Goal: Task Accomplishment & Management: Manage account settings

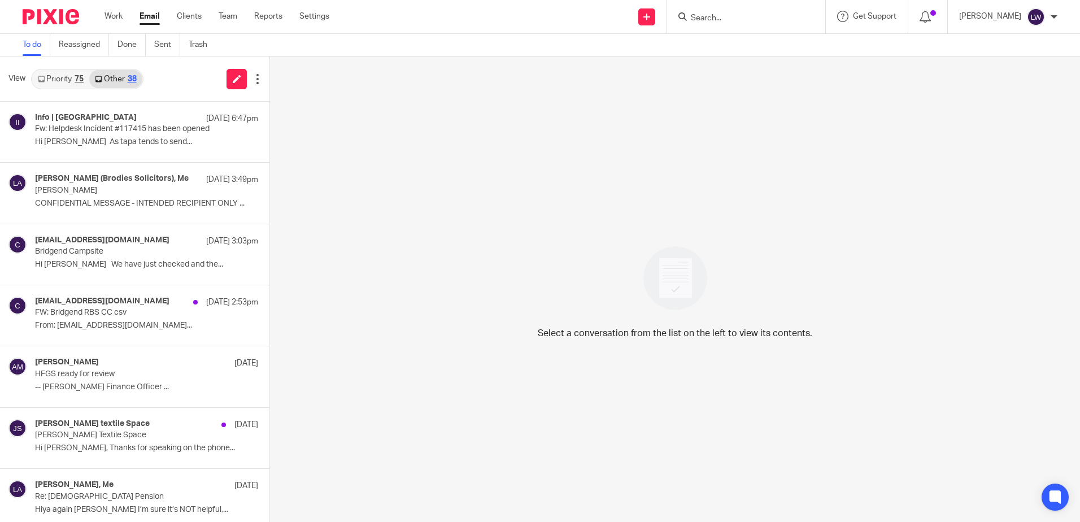
click at [724, 23] on input "Search" at bounding box center [741, 19] width 102 height 10
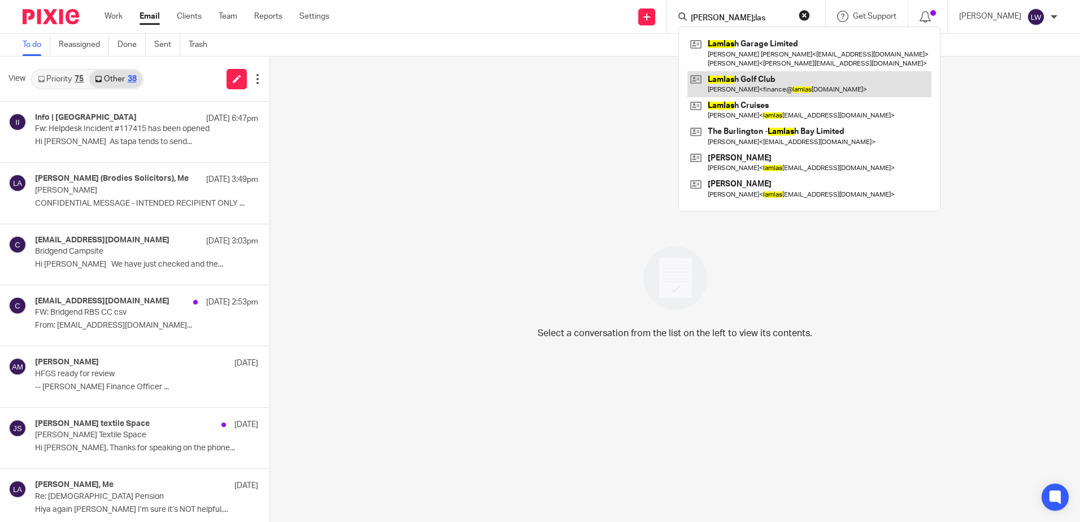
type input "[PERSON_NAME];las"
click at [726, 80] on link at bounding box center [810, 84] width 244 height 26
click at [784, 85] on link at bounding box center [810, 84] width 244 height 26
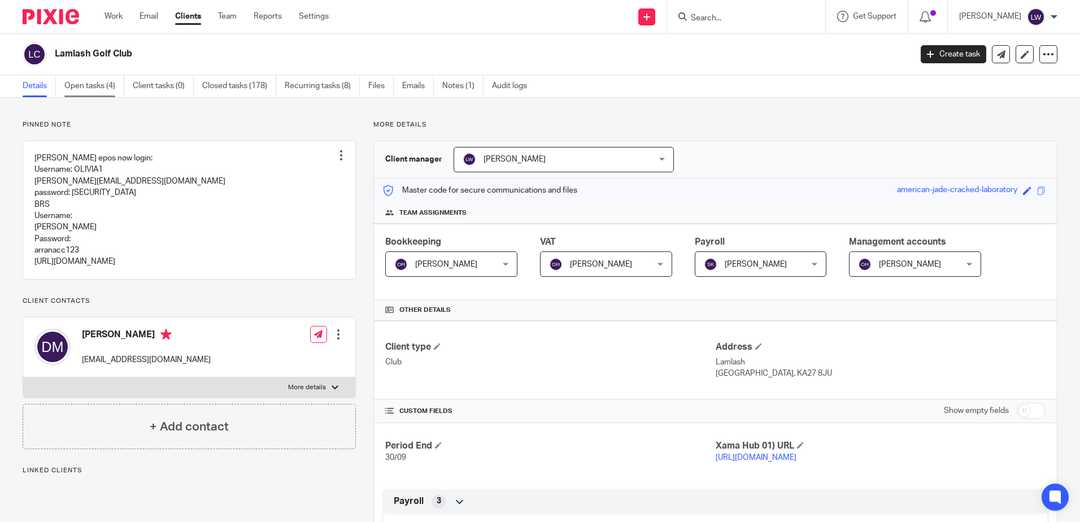
click at [109, 82] on link "Open tasks (4)" at bounding box center [94, 86] width 60 height 22
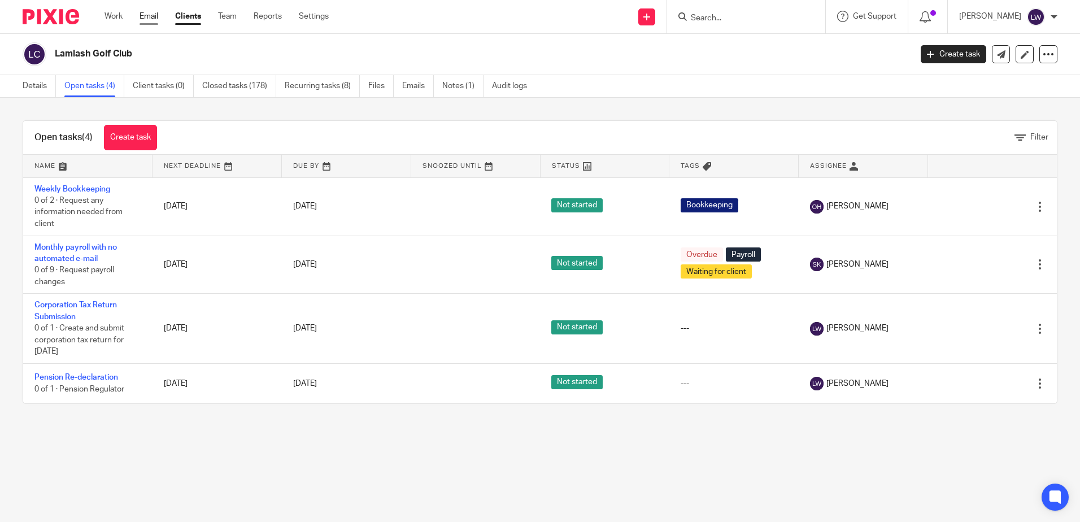
click at [145, 18] on link "Email" at bounding box center [149, 16] width 19 height 11
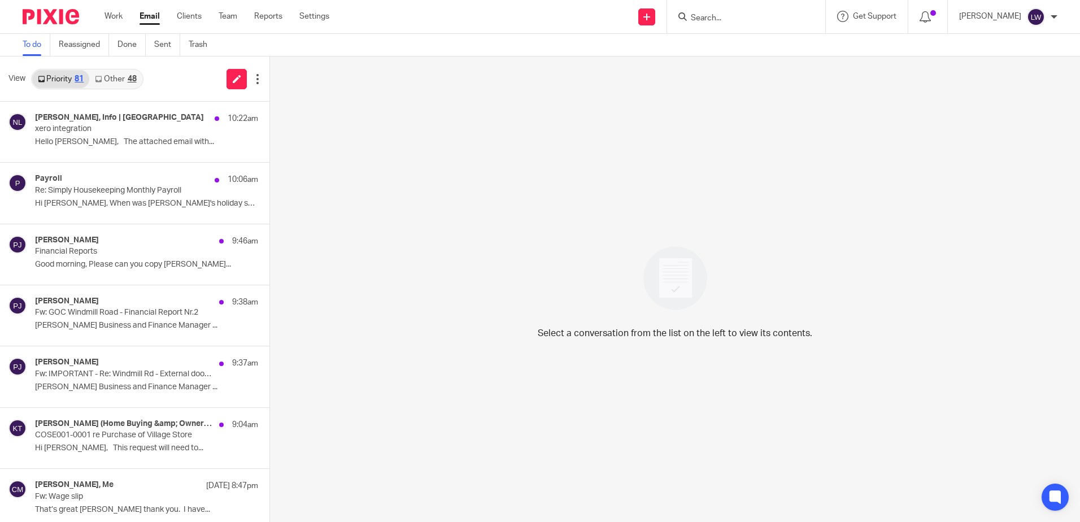
click at [134, 89] on div "Priority 81 Other 48" at bounding box center [87, 79] width 112 height 20
click at [130, 84] on link "Other 48" at bounding box center [115, 79] width 53 height 18
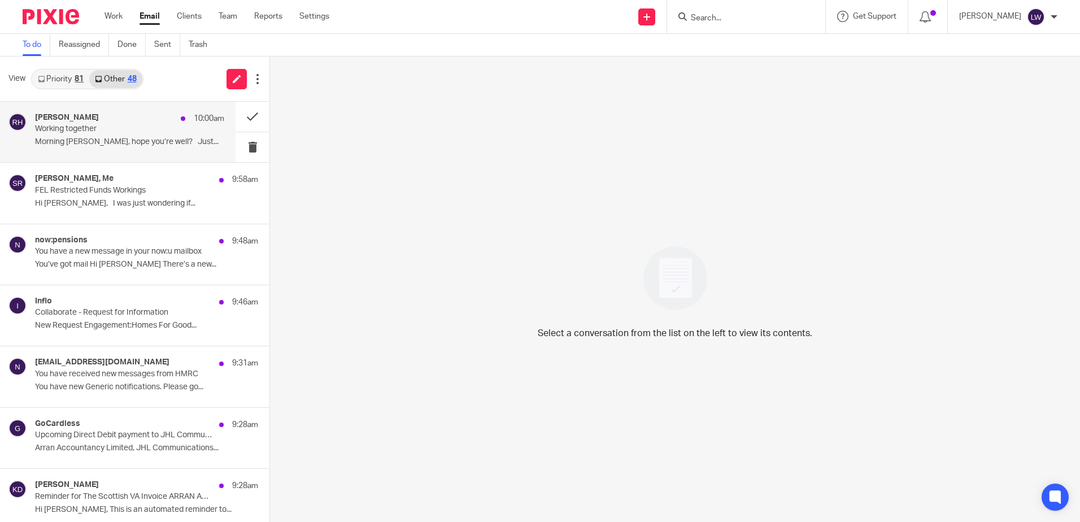
click at [118, 129] on p "Working together" at bounding box center [110, 129] width 151 height 10
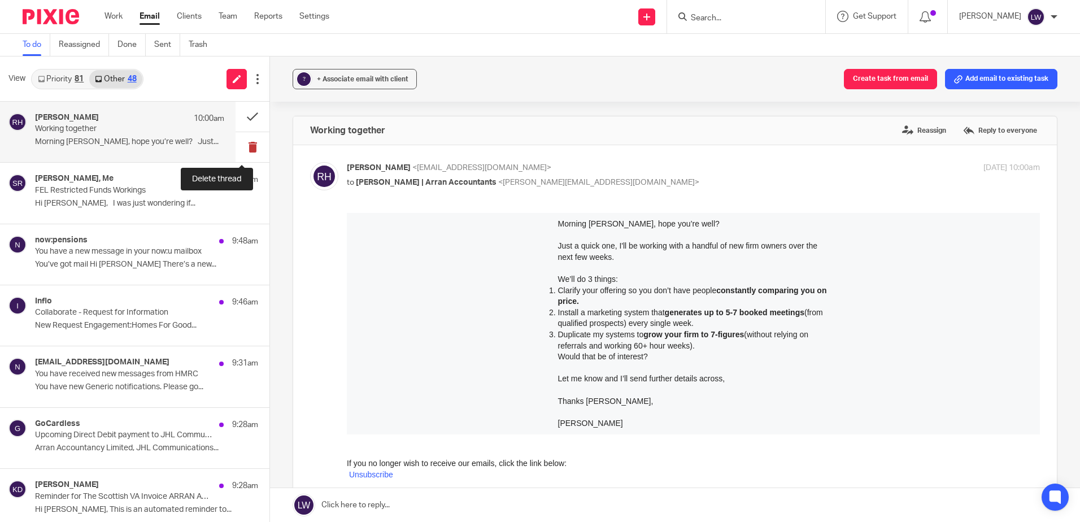
click at [240, 145] on button at bounding box center [253, 147] width 34 height 30
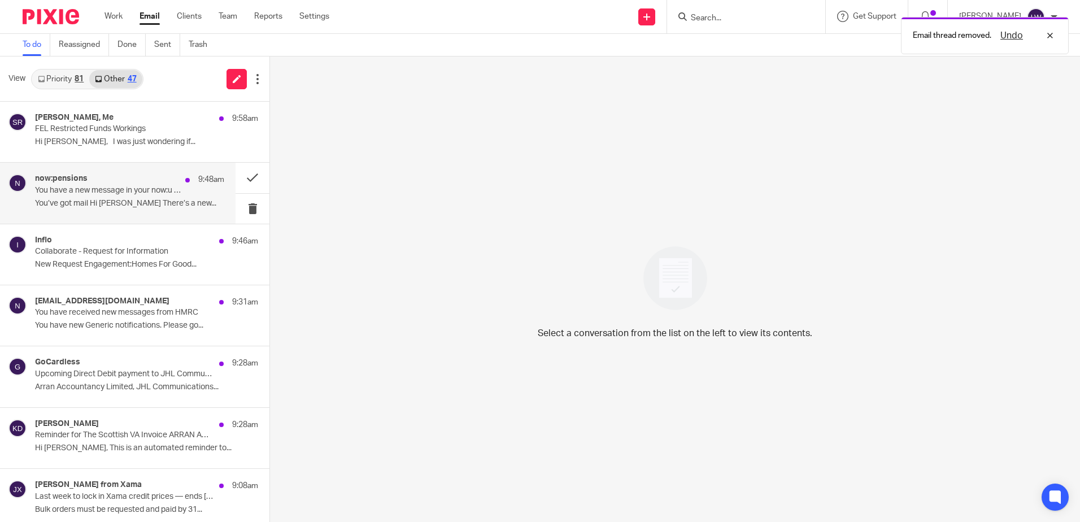
click at [66, 201] on p "You’ve got mail Hi Lorna There’s a new..." at bounding box center [129, 204] width 189 height 10
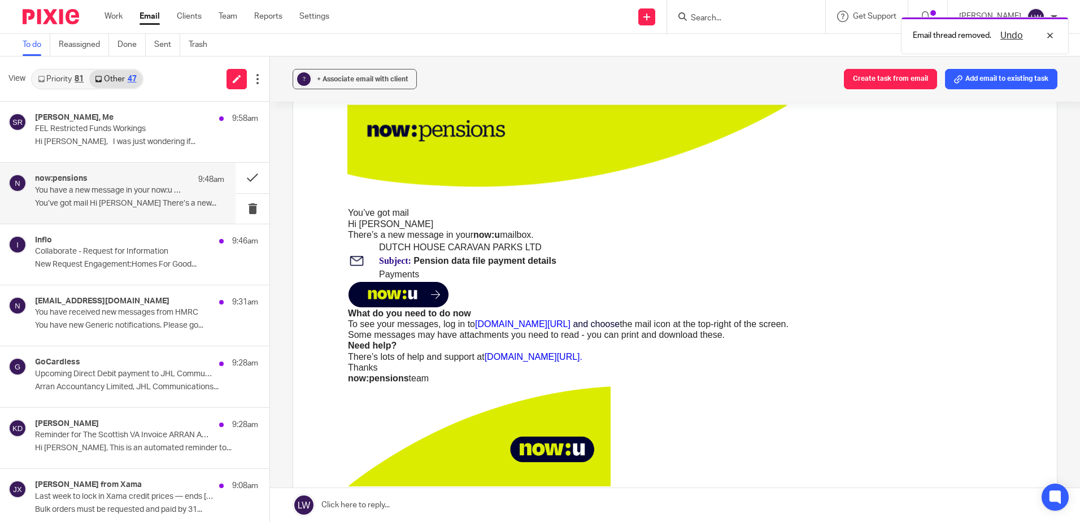
scroll to position [113, 0]
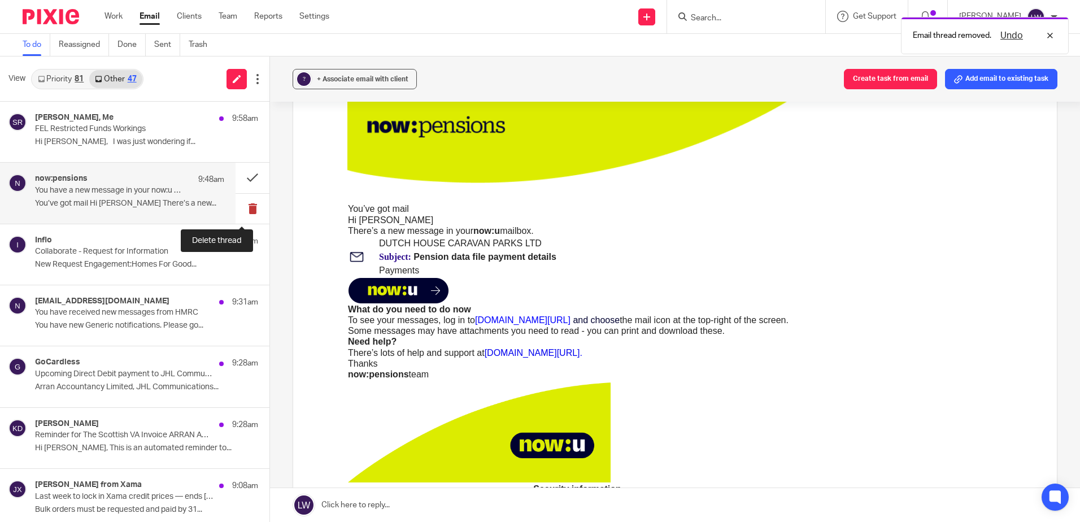
click at [245, 211] on button at bounding box center [253, 209] width 34 height 30
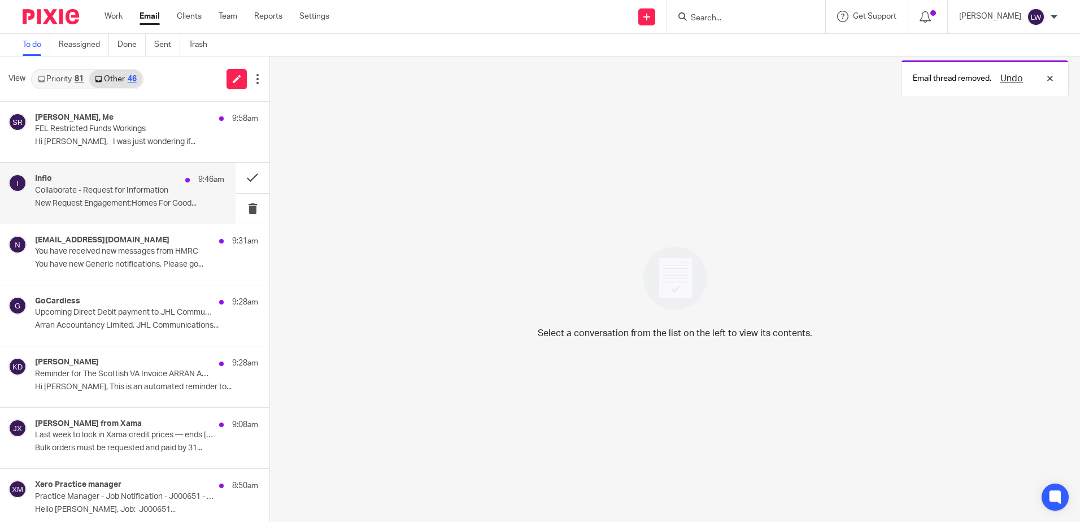
click at [90, 197] on div "Inflo 9:46am Collaborate - Request for Information New Request Engagement:Homes…" at bounding box center [129, 193] width 189 height 38
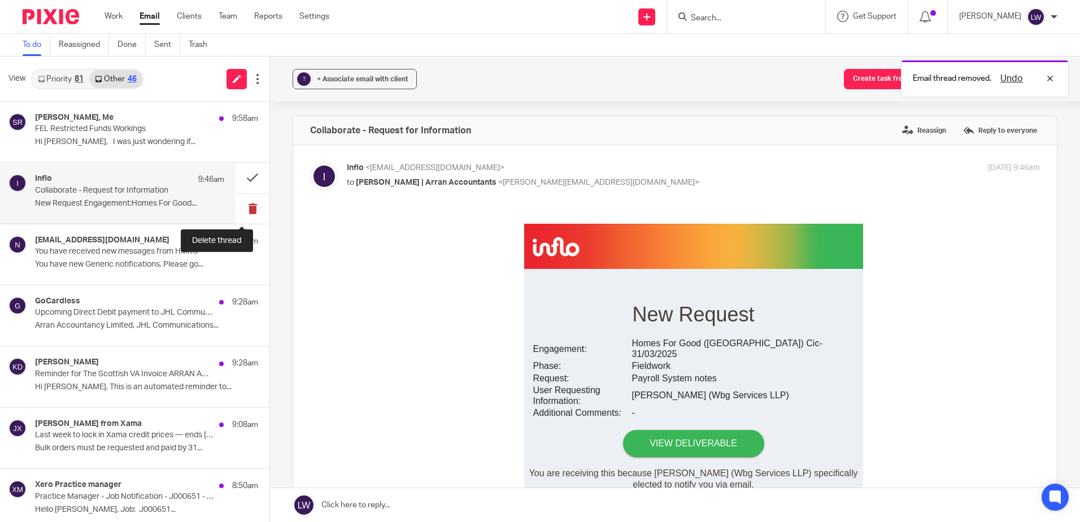
scroll to position [0, 0]
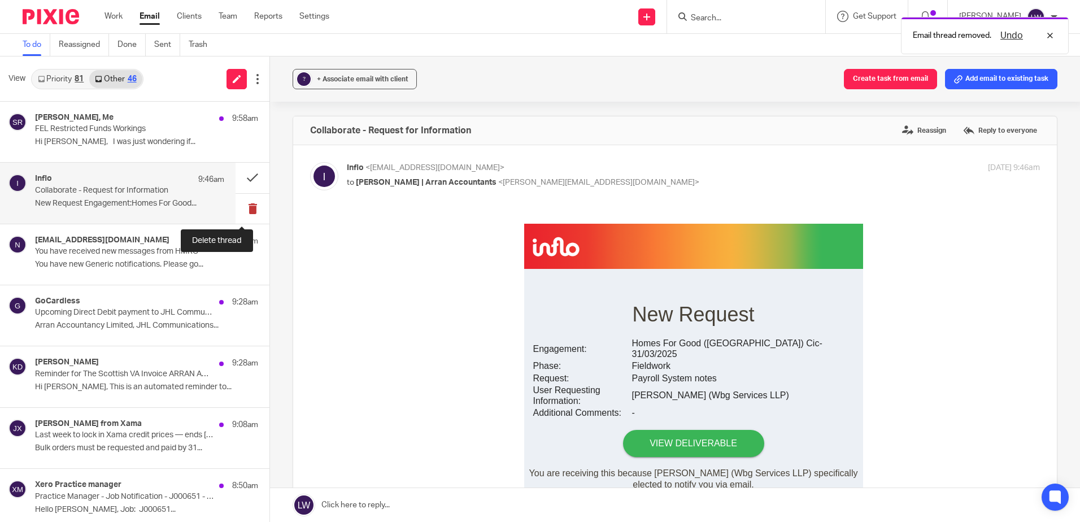
click at [238, 211] on button at bounding box center [253, 209] width 34 height 30
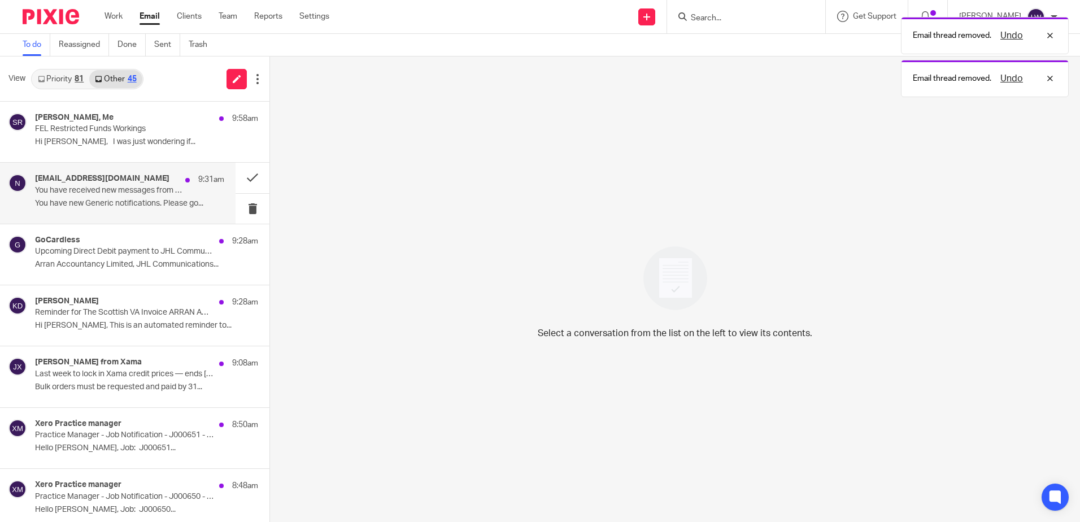
click at [65, 203] on p "You have new Generic notifications. Please go..." at bounding box center [129, 204] width 189 height 10
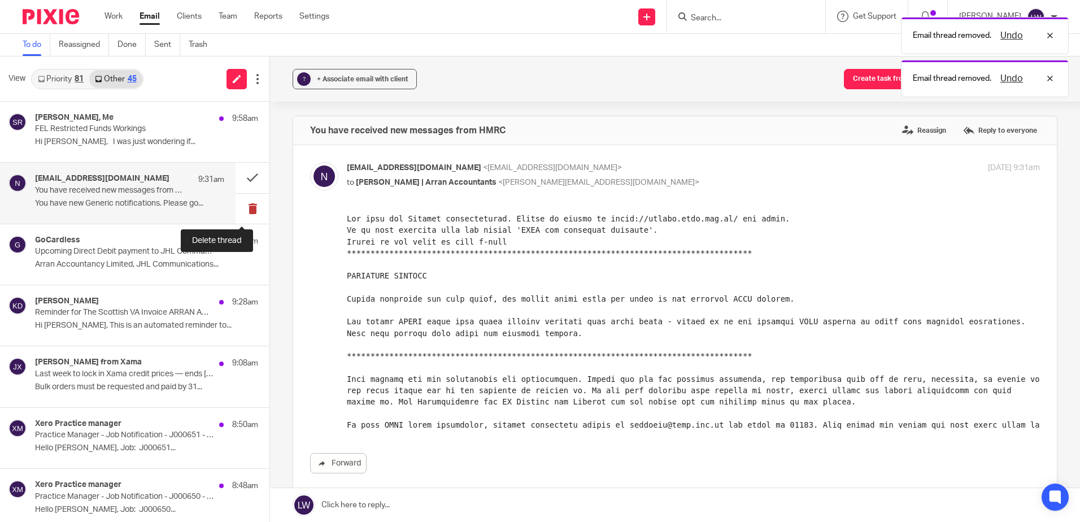
click at [238, 209] on button at bounding box center [253, 209] width 34 height 30
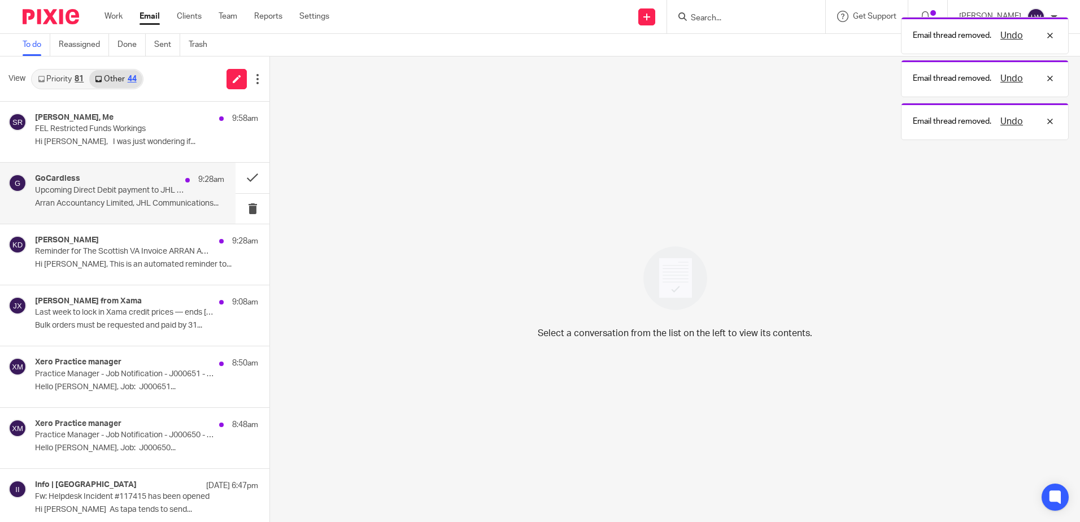
click at [156, 201] on p "Arran Accountancy Limited, JHL Communications..." at bounding box center [129, 204] width 189 height 10
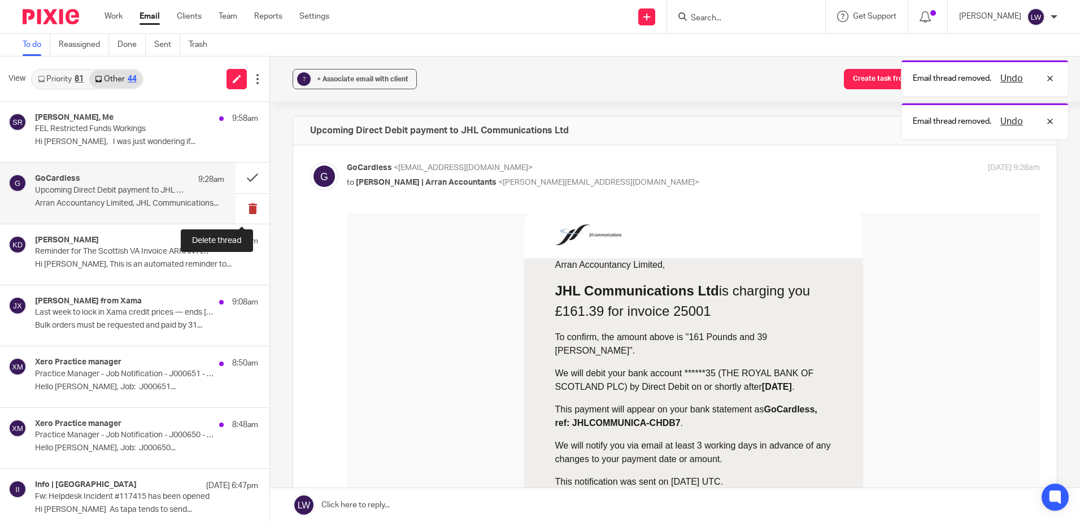
click at [244, 212] on button at bounding box center [253, 209] width 34 height 30
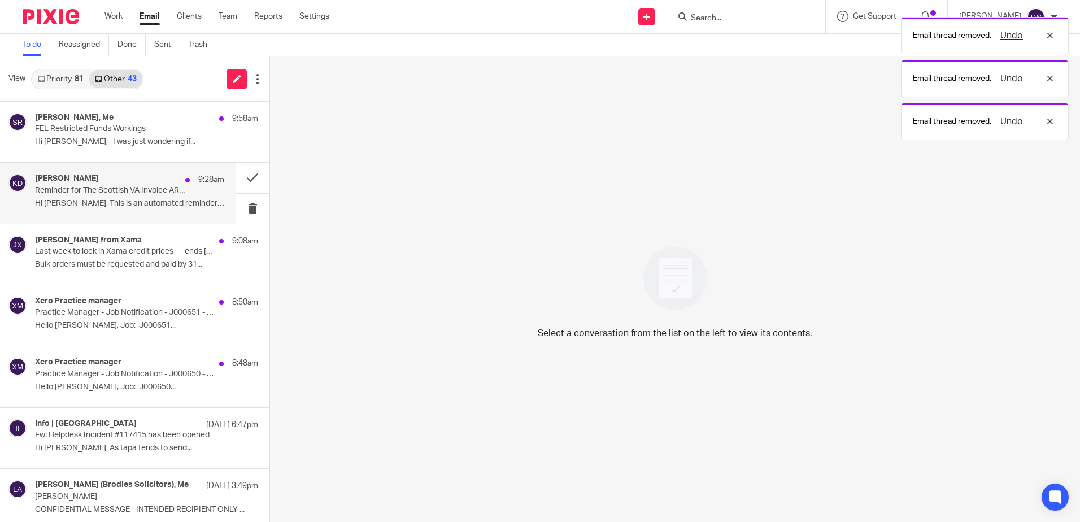
click at [117, 207] on p "Hi Lorna, This is an automated reminder to..." at bounding box center [129, 204] width 189 height 10
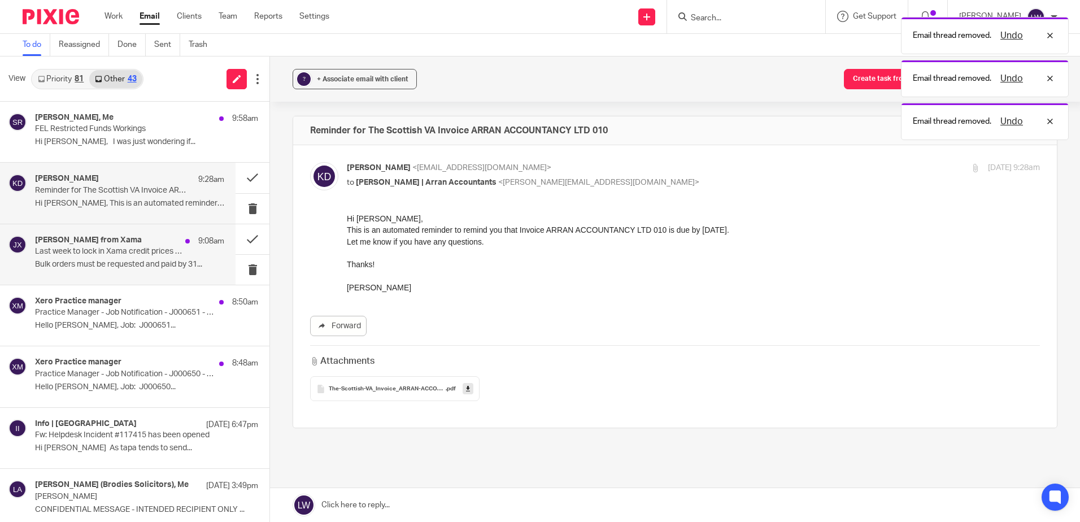
click at [102, 262] on p "Bulk orders must be requested and paid by 31..." at bounding box center [129, 265] width 189 height 10
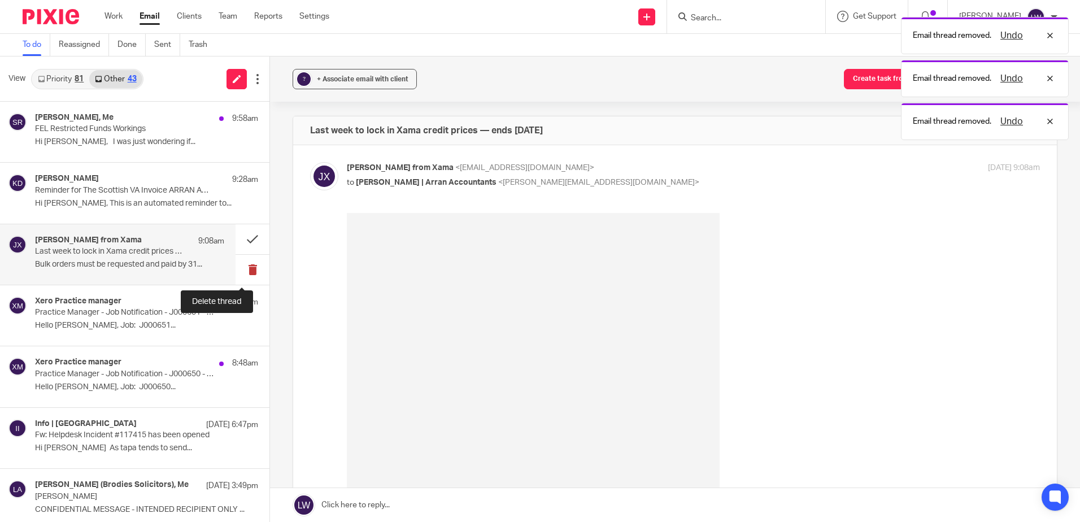
click at [240, 265] on button at bounding box center [253, 270] width 34 height 30
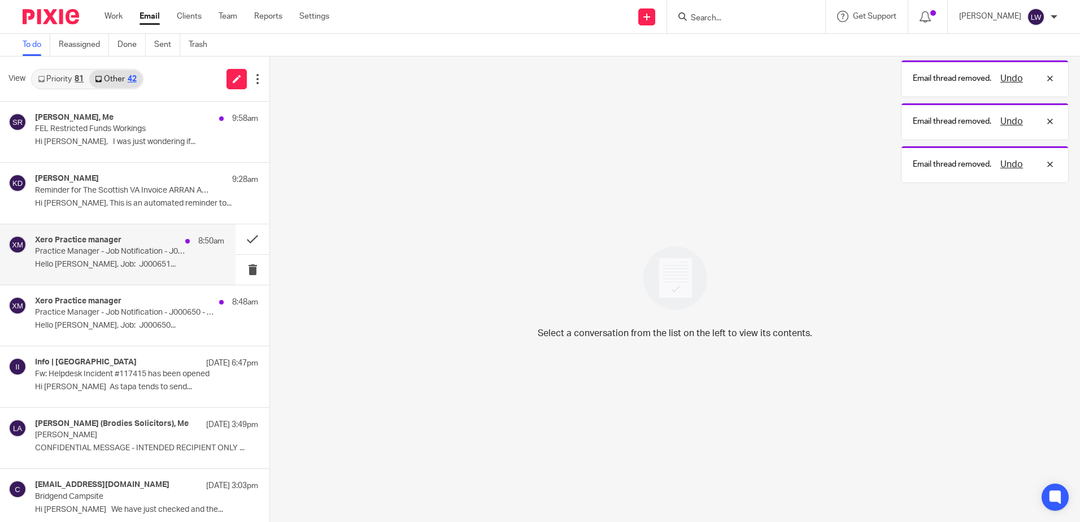
click at [88, 263] on p "Hello Lorna Wyllie, Job: J000651..." at bounding box center [129, 265] width 189 height 10
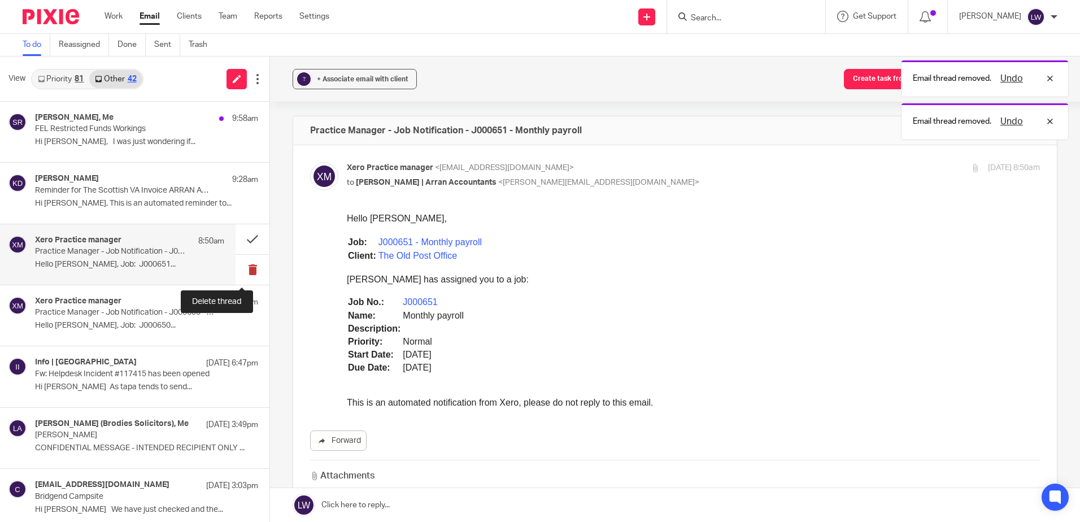
click at [238, 270] on button at bounding box center [253, 270] width 34 height 30
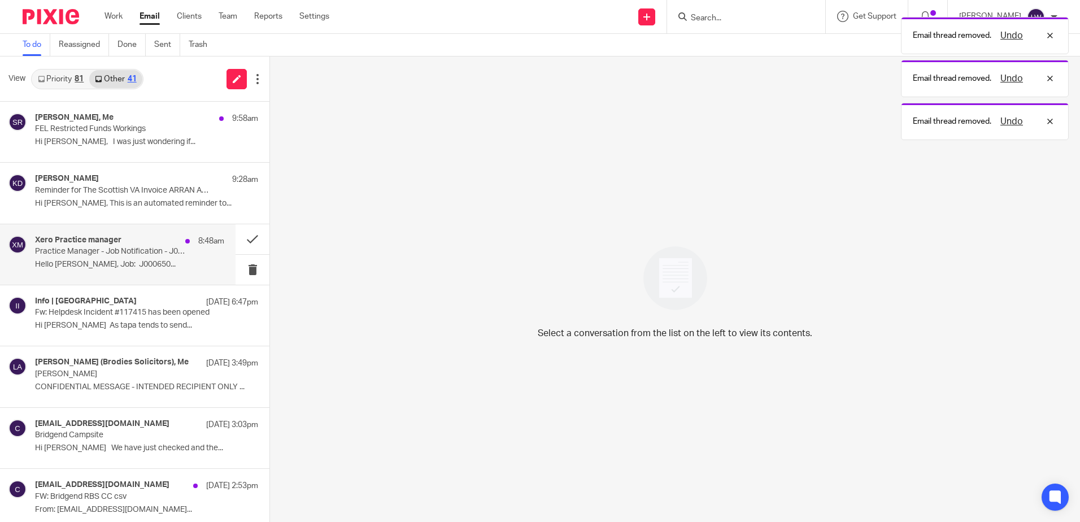
click at [83, 264] on p "Hello Lorna Wyllie, Job: J000650..." at bounding box center [129, 265] width 189 height 10
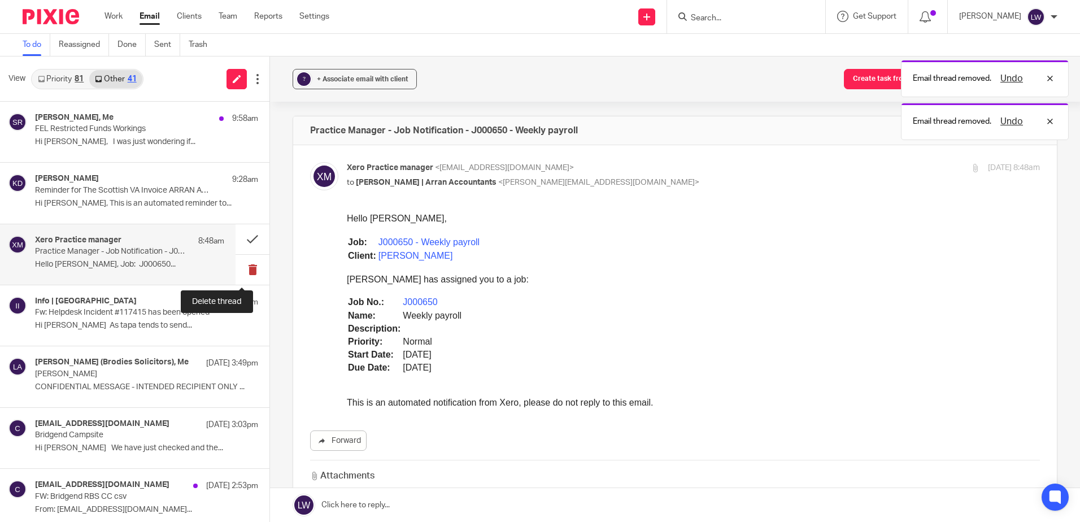
click at [241, 270] on button at bounding box center [253, 270] width 34 height 30
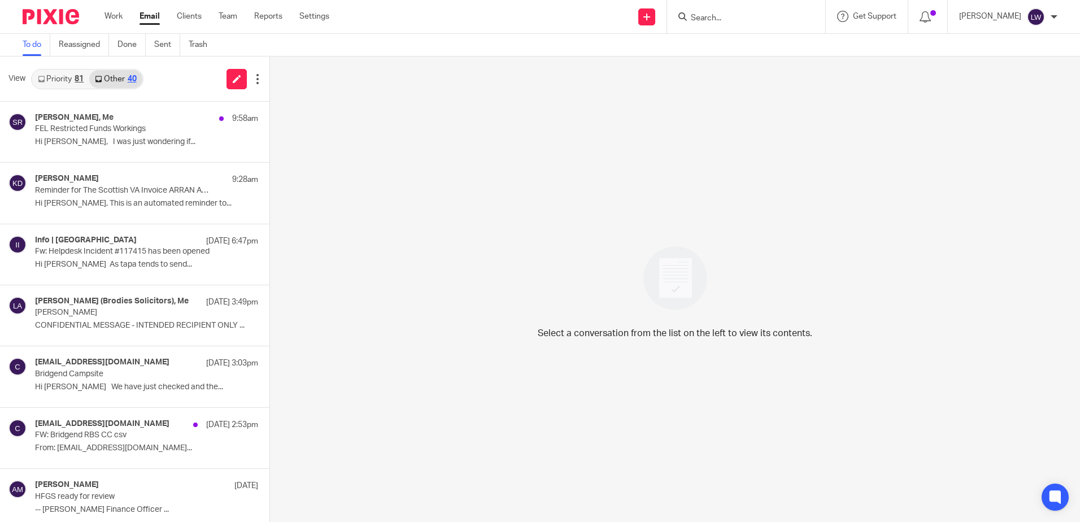
click at [57, 78] on link "Priority 81" at bounding box center [60, 79] width 57 height 18
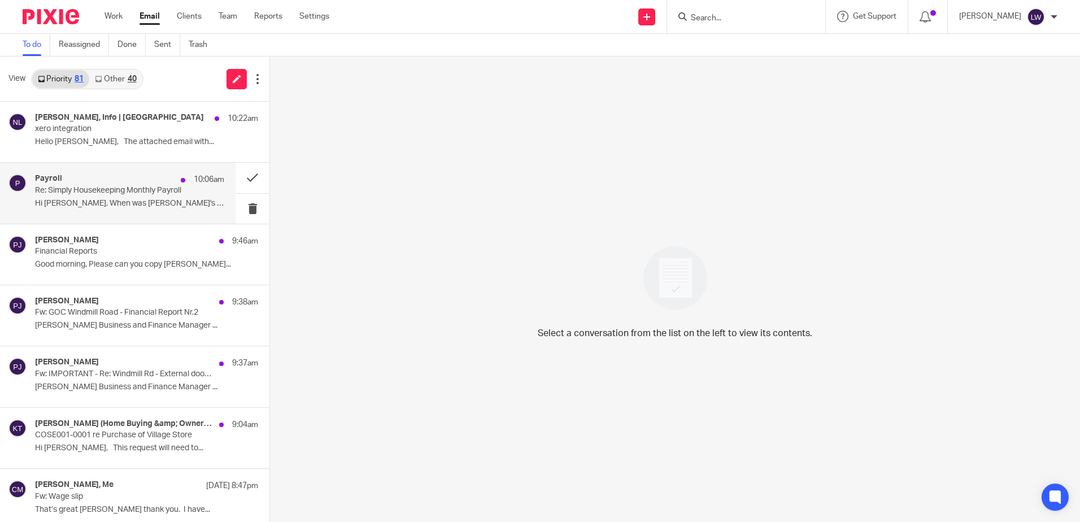
click at [97, 199] on p "Hi Karen, When was Hayley's holiday so that..." at bounding box center [129, 204] width 189 height 10
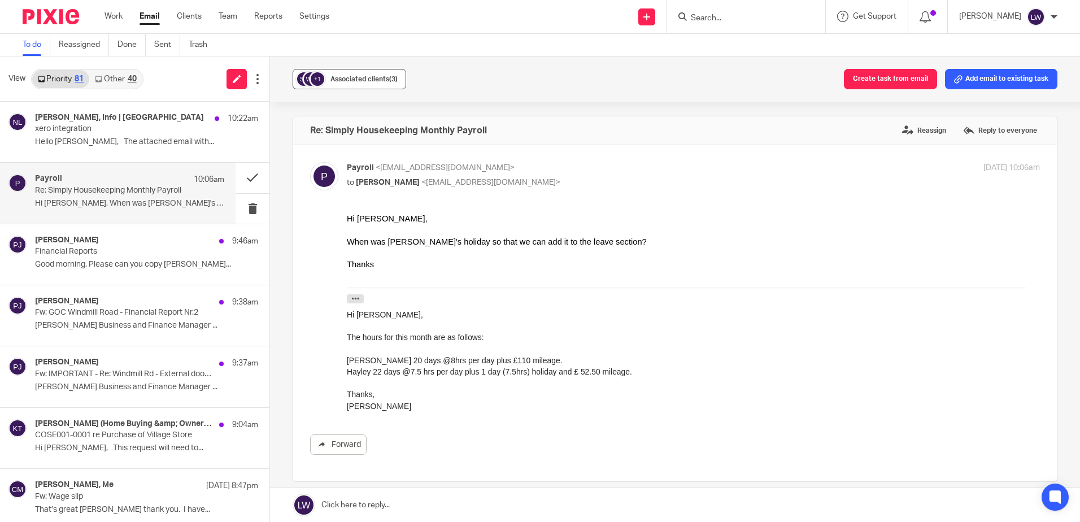
click at [361, 81] on span "Associated clients (3)" at bounding box center [364, 79] width 67 height 7
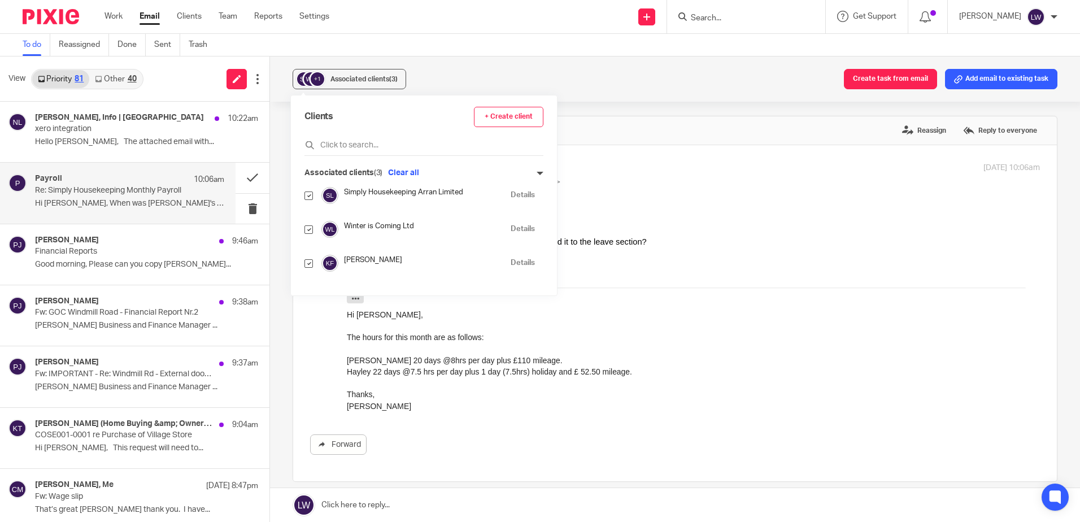
click at [309, 229] on input "checkbox" at bounding box center [309, 229] width 8 height 8
checkbox input "false"
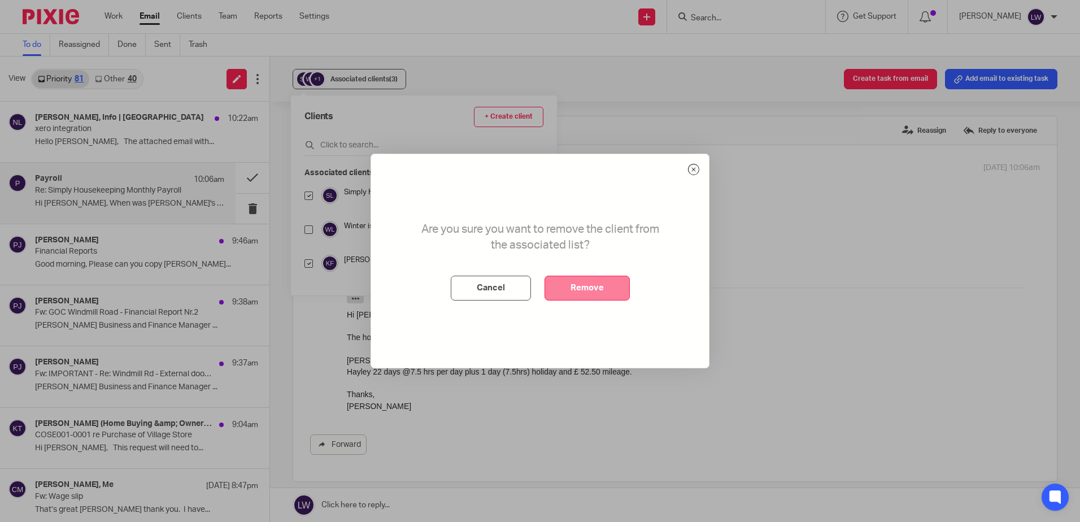
click at [591, 284] on button "Remove" at bounding box center [587, 288] width 85 height 25
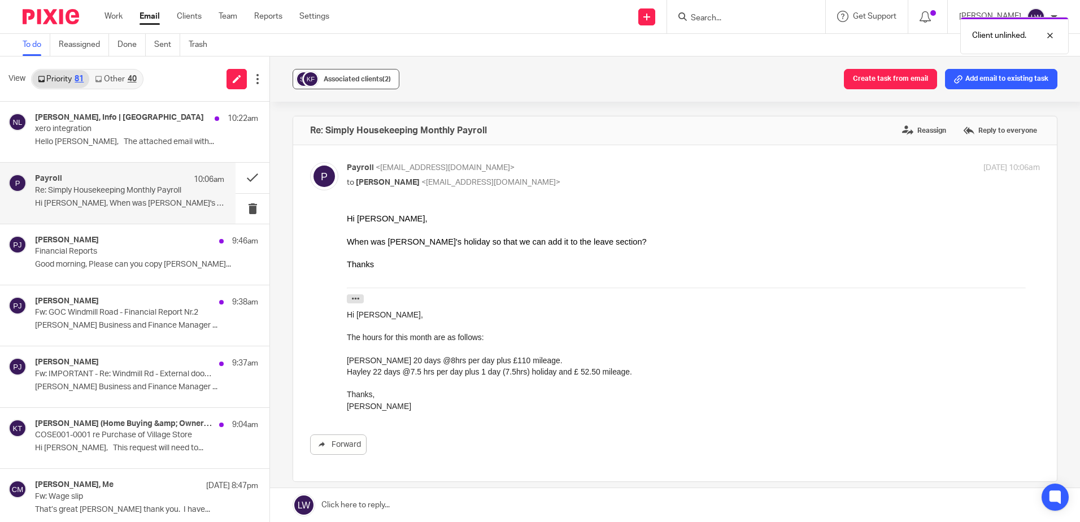
click at [344, 73] on button "Associated clients (2)" at bounding box center [346, 79] width 107 height 20
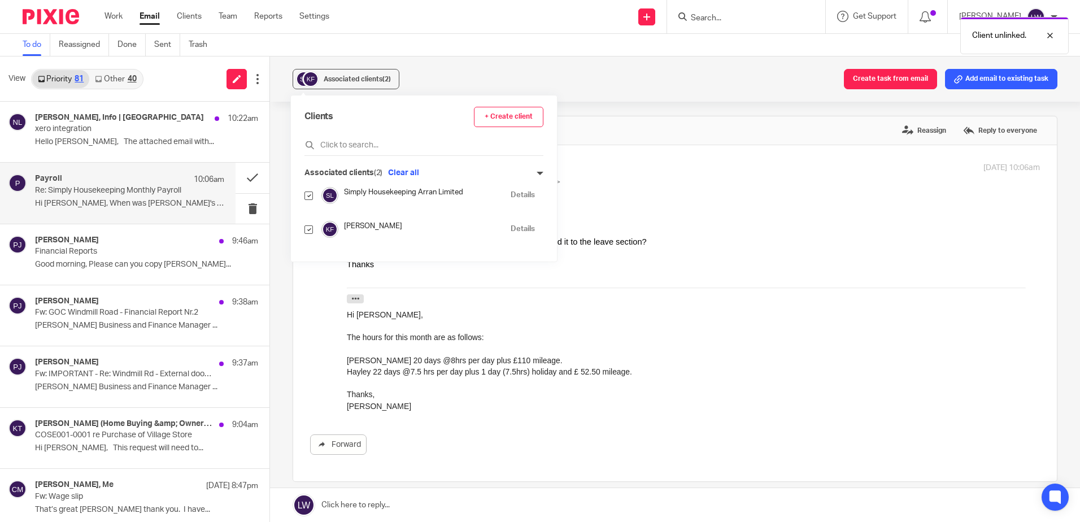
click at [307, 232] on input "checkbox" at bounding box center [309, 229] width 8 height 8
checkbox input "false"
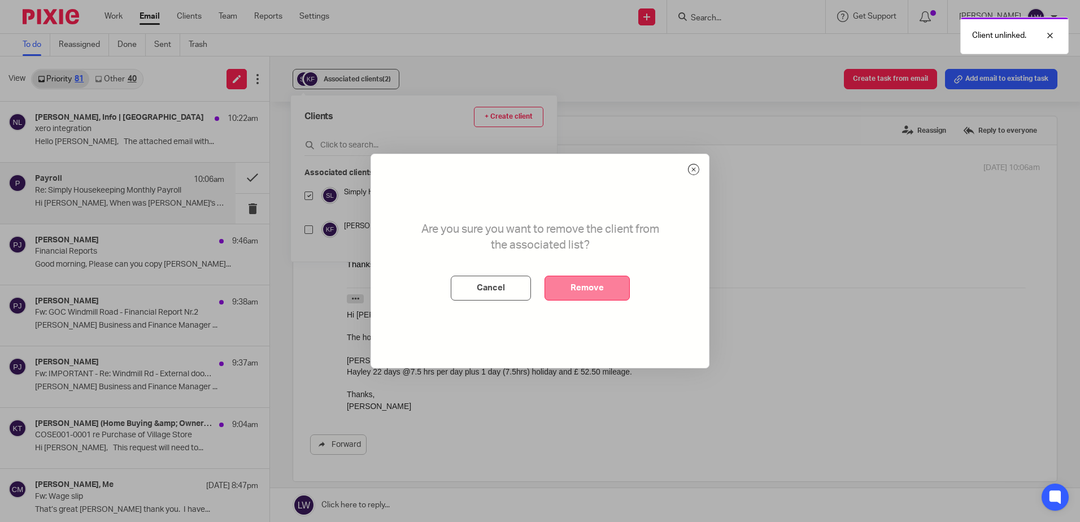
click at [596, 285] on button "Remove" at bounding box center [587, 288] width 85 height 25
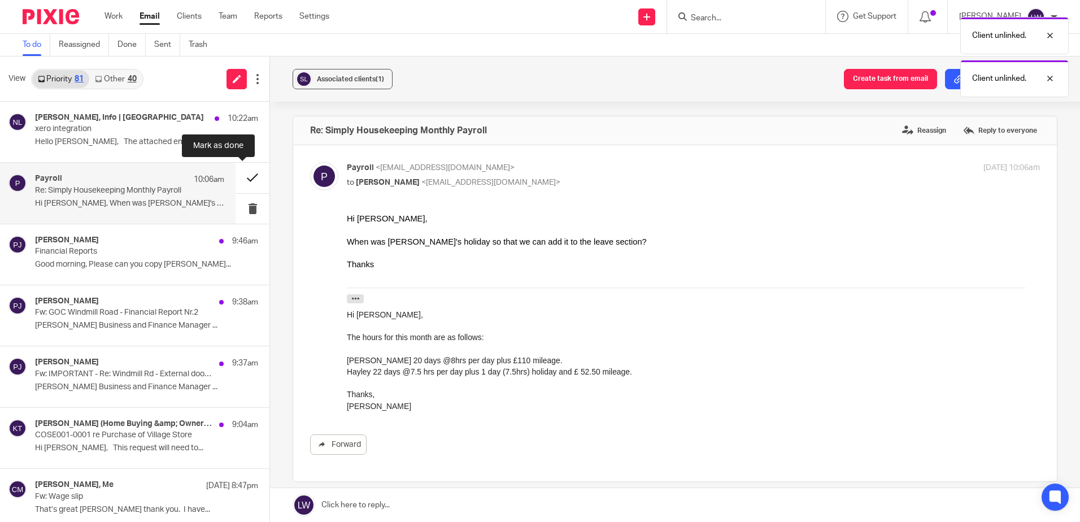
click at [236, 181] on button at bounding box center [253, 178] width 34 height 30
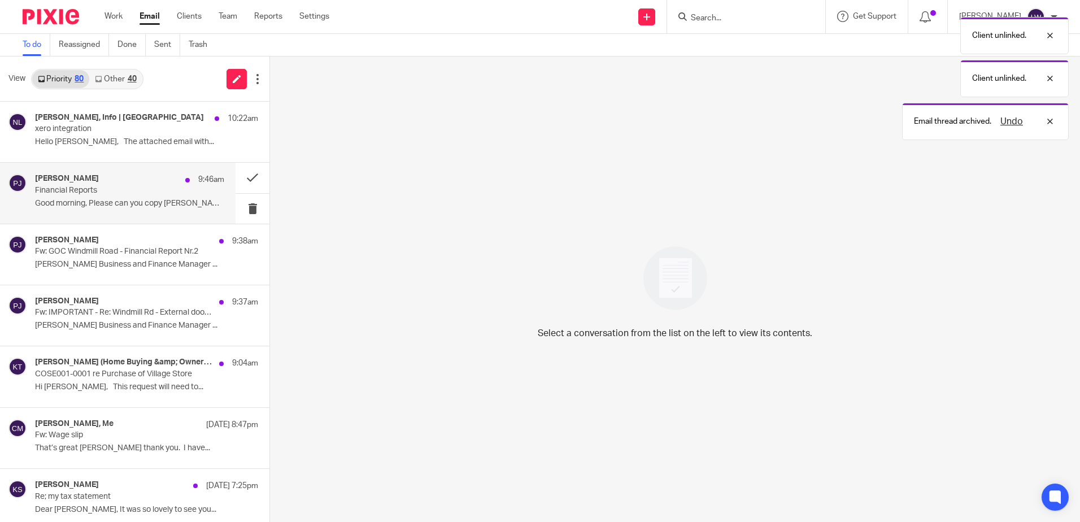
click at [87, 204] on p "Good morning, Please can you copy Lorna..." at bounding box center [129, 204] width 189 height 10
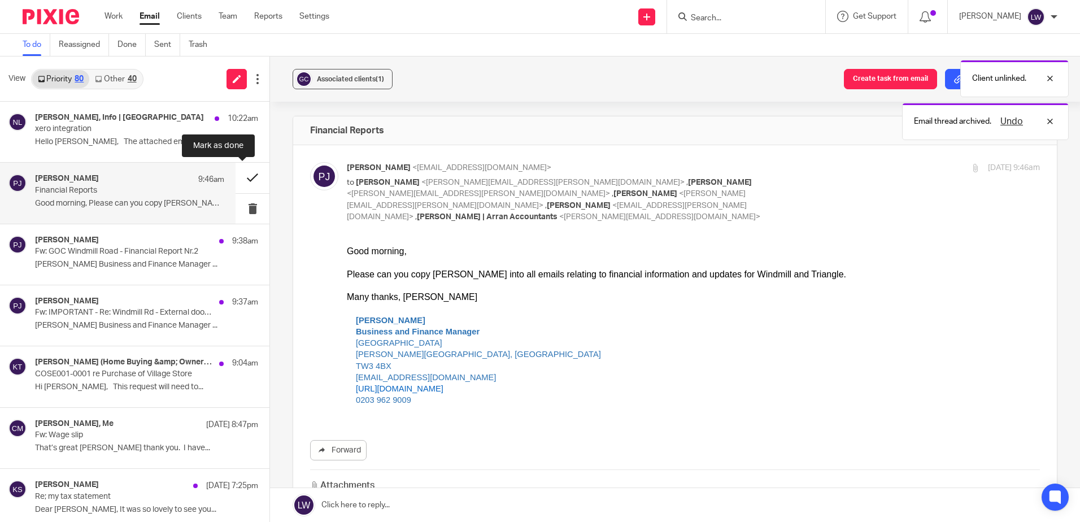
click at [240, 177] on button at bounding box center [253, 178] width 34 height 30
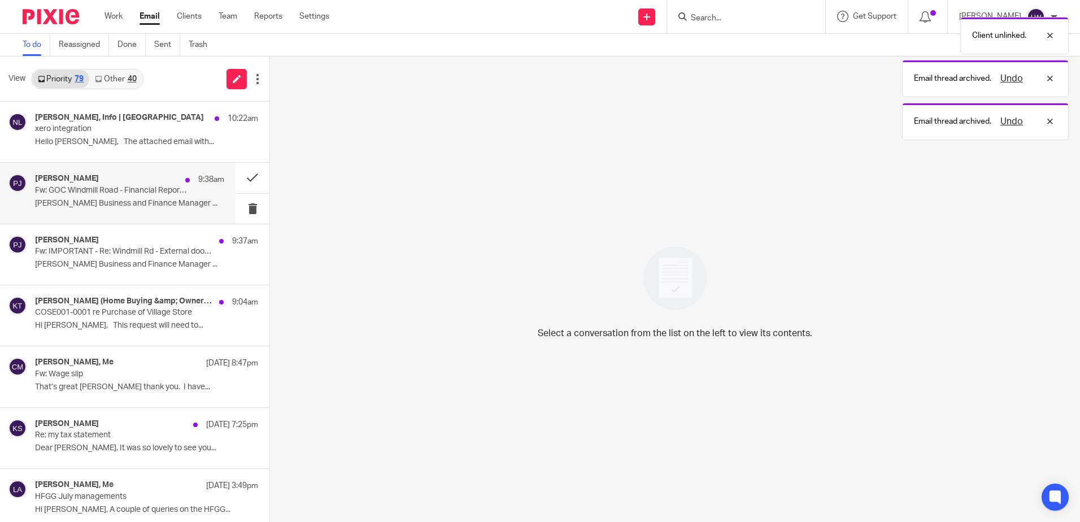
click at [89, 207] on p "Piera Jalan Business and Finance Manager ..." at bounding box center [129, 204] width 189 height 10
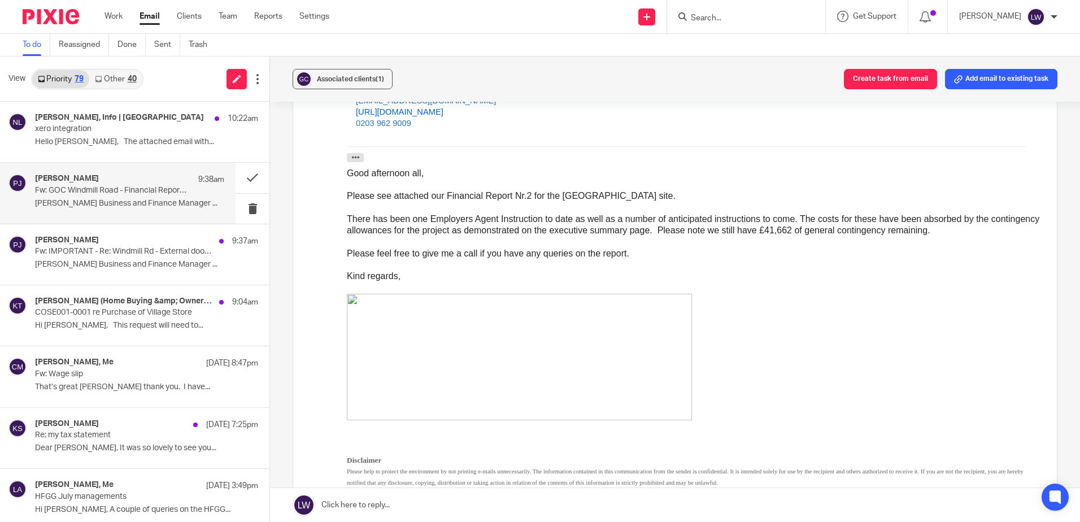
scroll to position [226, 0]
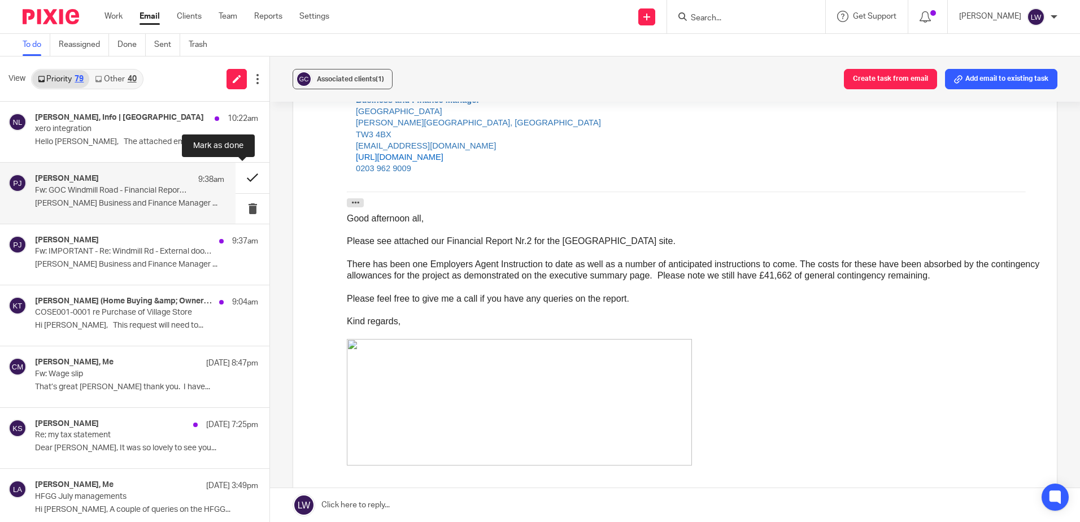
click at [241, 179] on button at bounding box center [253, 178] width 34 height 30
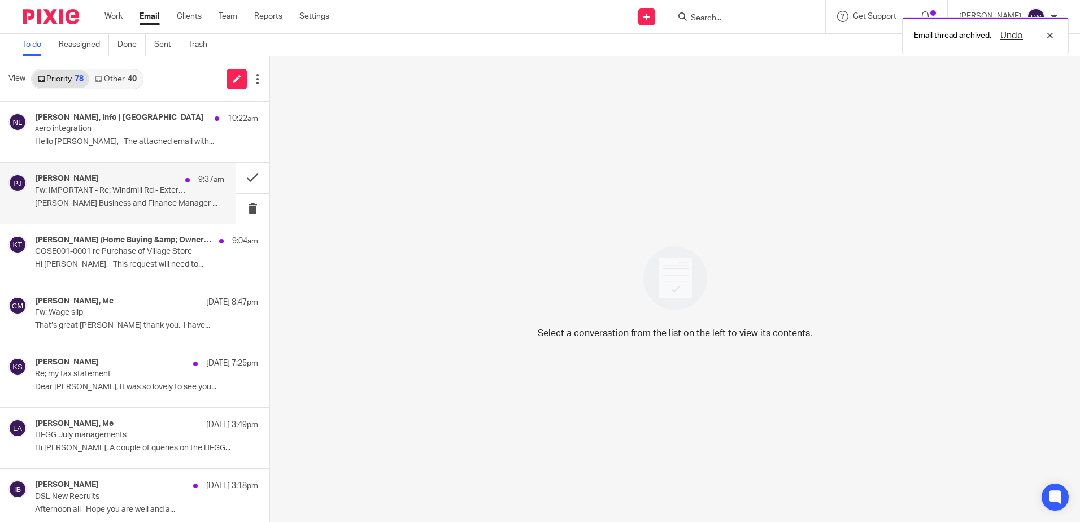
click at [86, 201] on p "Piera Jalan Business and Finance Manager ..." at bounding box center [129, 204] width 189 height 10
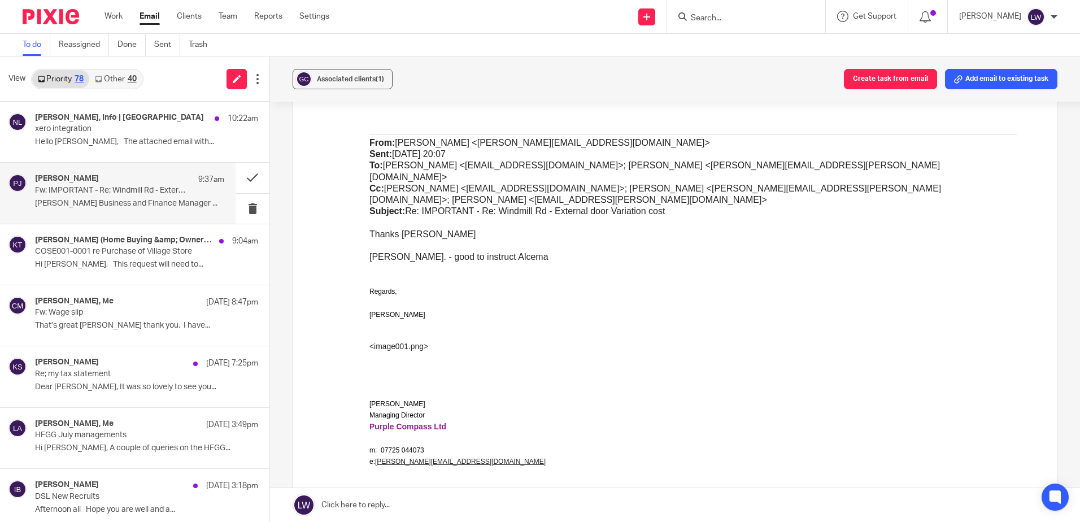
scroll to position [678, 0]
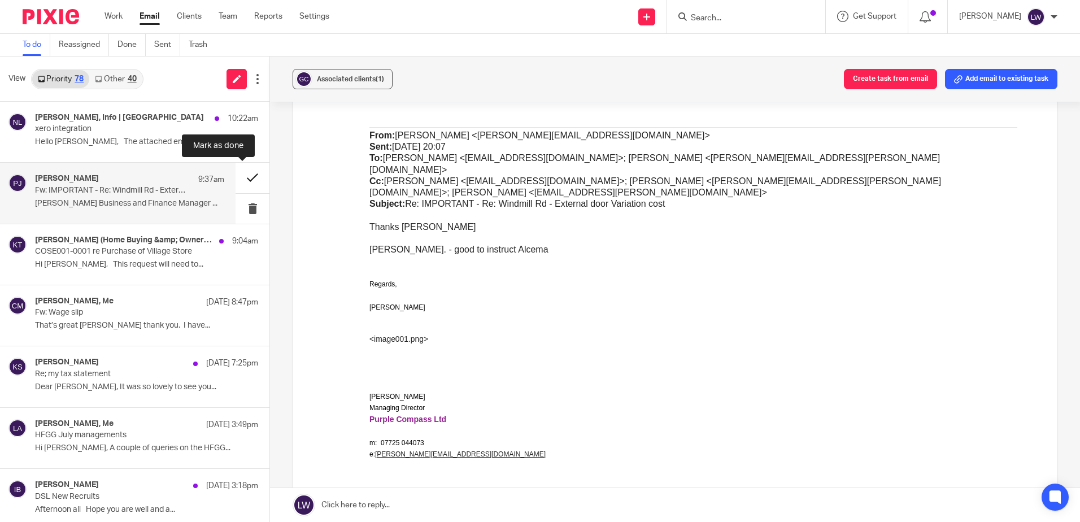
click at [237, 180] on button at bounding box center [253, 178] width 34 height 30
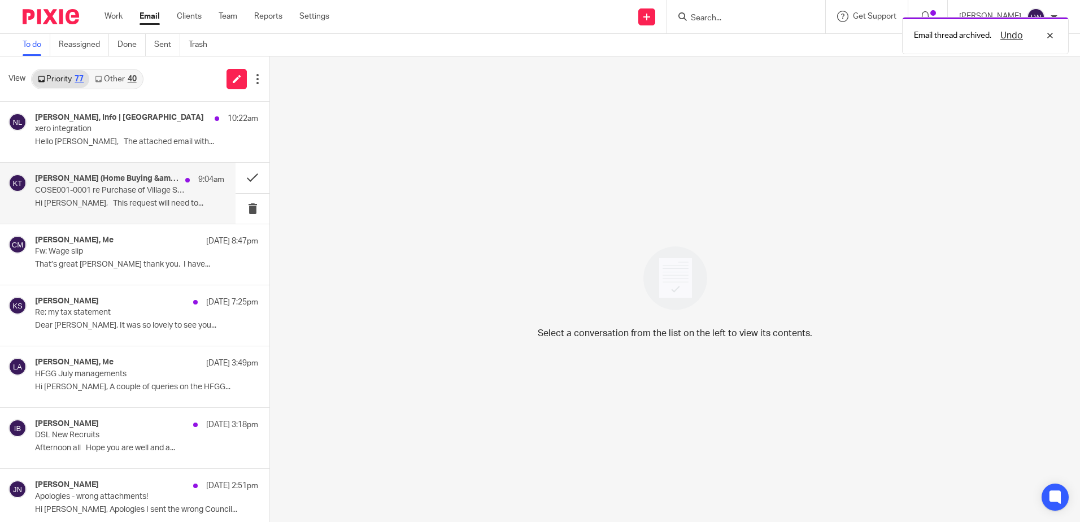
click at [105, 203] on p "Hi Kenneth, This request will need to..." at bounding box center [129, 204] width 189 height 10
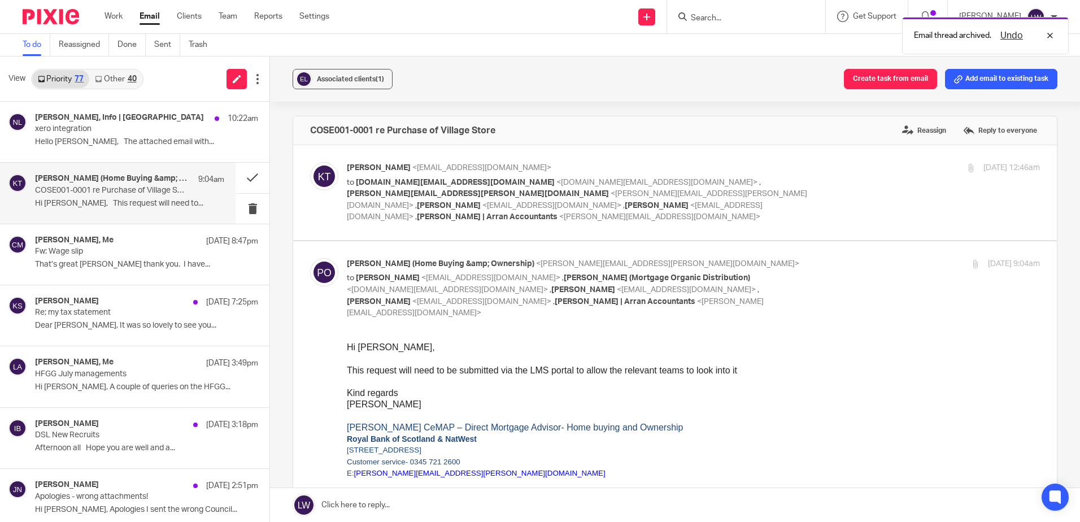
scroll to position [0, 0]
click at [335, 85] on button "Associated clients (1)" at bounding box center [343, 79] width 100 height 20
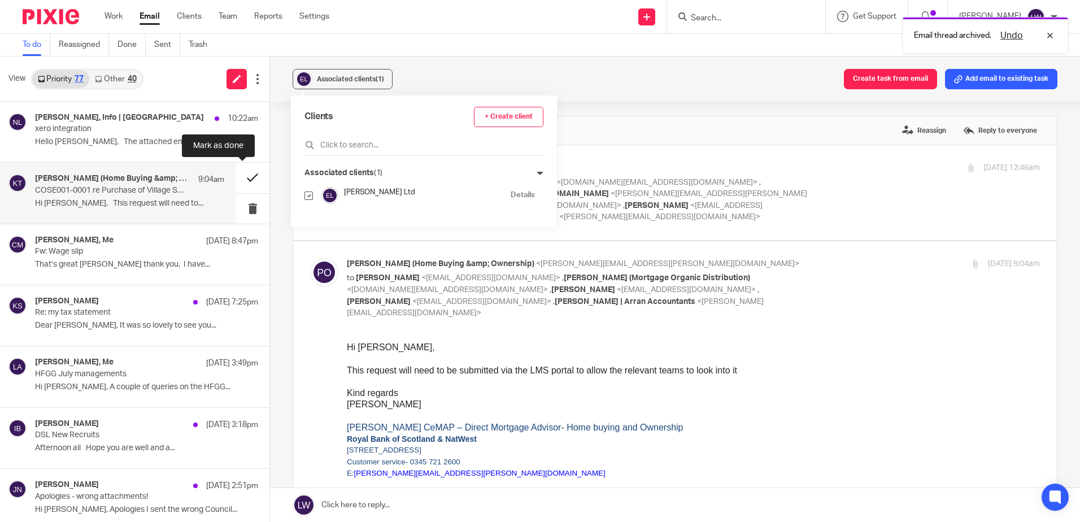
click at [239, 174] on button at bounding box center [253, 178] width 34 height 30
